Goal: Transaction & Acquisition: Purchase product/service

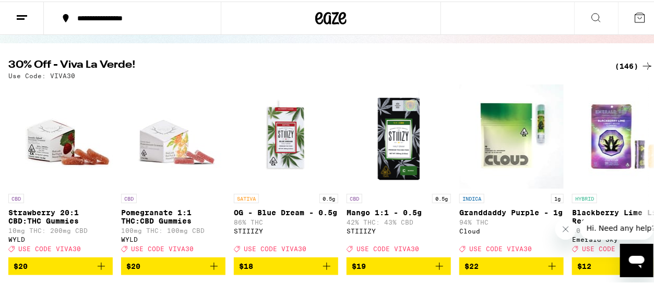
scroll to position [90, 0]
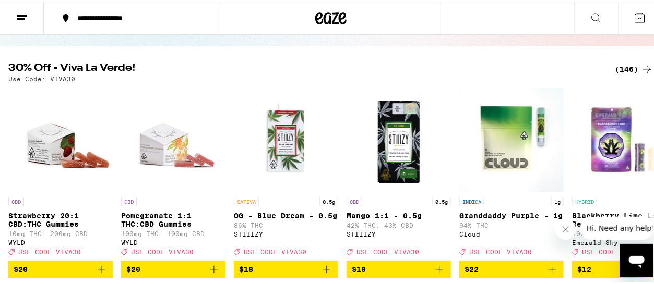
click at [624, 65] on div "(146)" at bounding box center [633, 68] width 39 height 13
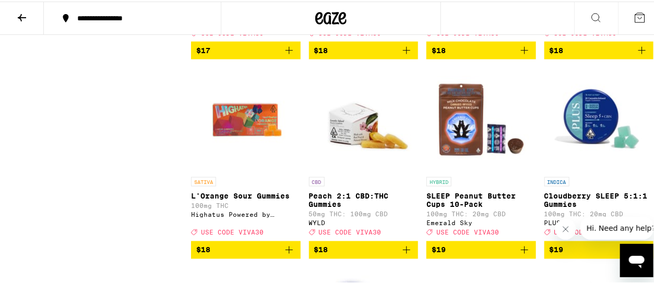
scroll to position [1877, 0]
